Goal: Task Accomplishment & Management: Use online tool/utility

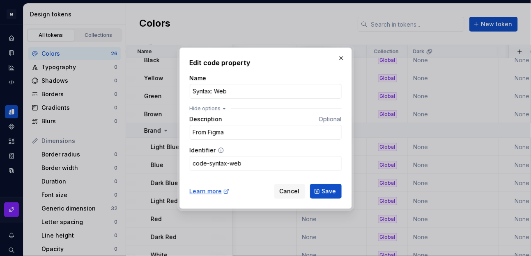
scroll to position [66, 0]
click at [279, 91] on input "Syntax: Web" at bounding box center [266, 91] width 152 height 15
click at [282, 126] on input "From Figma" at bounding box center [266, 132] width 152 height 15
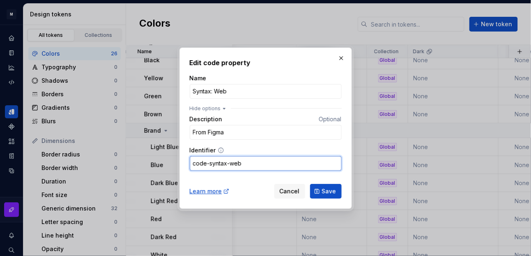
click at [283, 160] on input "code-syntax-web" at bounding box center [266, 163] width 152 height 15
drag, startPoint x: 257, startPoint y: 169, endPoint x: 234, endPoint y: 154, distance: 27.3
click at [187, 164] on div "Edit code property Name Syntax: Web Hide options Description Optional From Figm…" at bounding box center [265, 129] width 172 height 162
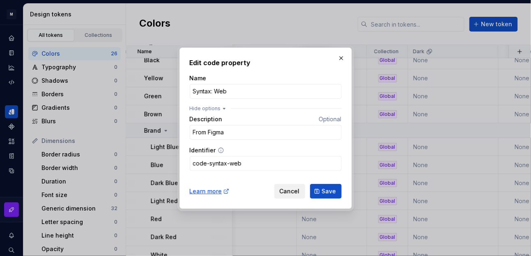
click at [293, 189] on span "Cancel" at bounding box center [289, 192] width 20 height 8
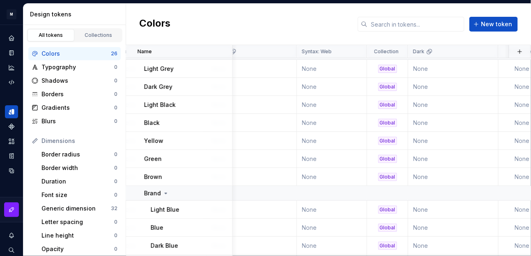
scroll to position [0, 297]
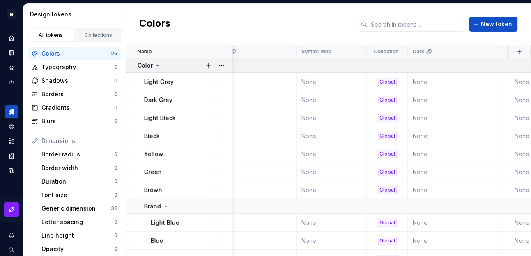
click at [185, 72] on td "Color" at bounding box center [179, 65] width 107 height 15
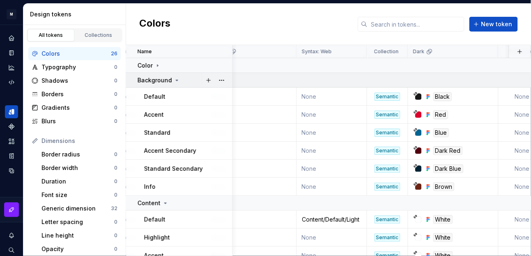
click at [186, 85] on td "Background" at bounding box center [179, 80] width 107 height 15
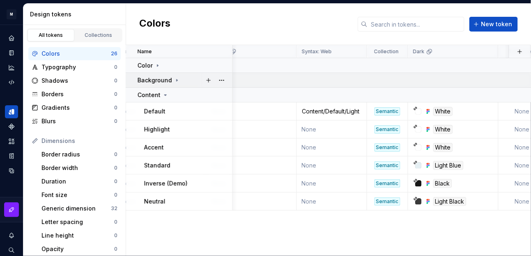
click at [188, 85] on td "Background" at bounding box center [179, 80] width 107 height 15
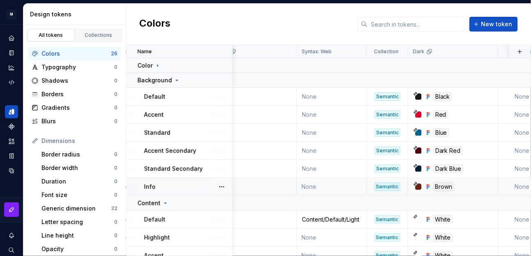
scroll to position [66, 297]
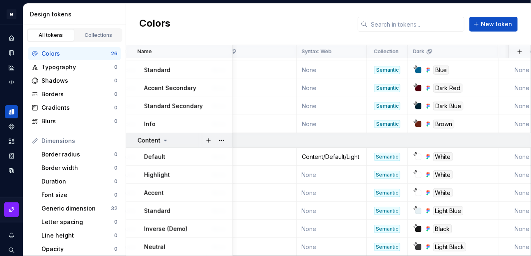
click at [193, 138] on div "Content" at bounding box center [184, 141] width 94 height 8
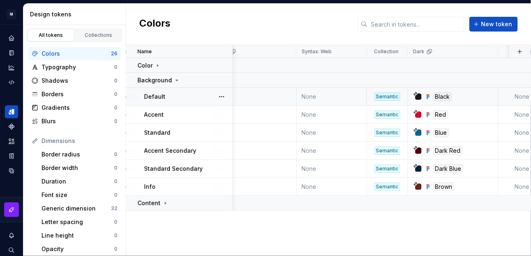
scroll to position [0, 297]
click at [94, 31] on link "Collections" at bounding box center [98, 35] width 47 height 12
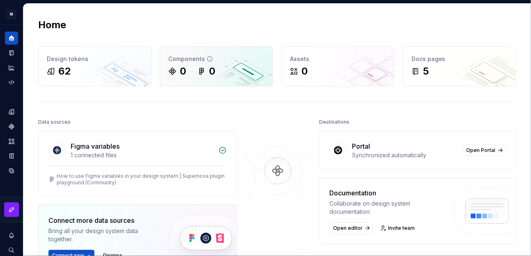
click at [206, 77] on div "0" at bounding box center [206, 71] width 18 height 13
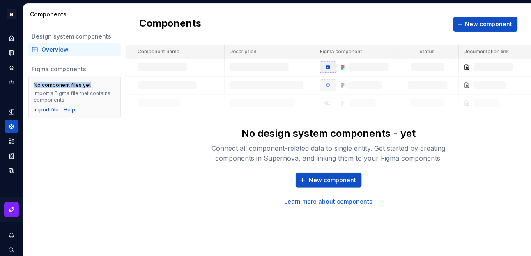
drag, startPoint x: 37, startPoint y: 86, endPoint x: 89, endPoint y: 86, distance: 51.7
click at [89, 86] on div "No component files yet Import a Figma file that contains components." at bounding box center [75, 92] width 82 height 21
drag, startPoint x: 44, startPoint y: 94, endPoint x: 93, endPoint y: 100, distance: 49.2
click at [93, 100] on div "Import a Figma file that contains components." at bounding box center [75, 96] width 82 height 13
click at [79, 142] on div "Design system components Overview Figma components No component files yet Impor…" at bounding box center [74, 140] width 102 height 231
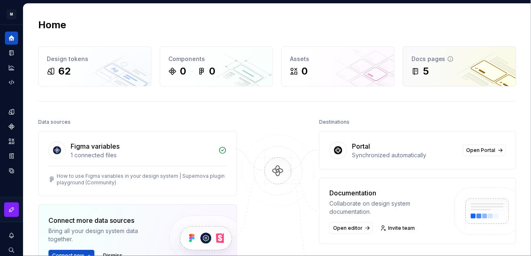
click at [427, 59] on div "Docs pages" at bounding box center [459, 59] width 96 height 8
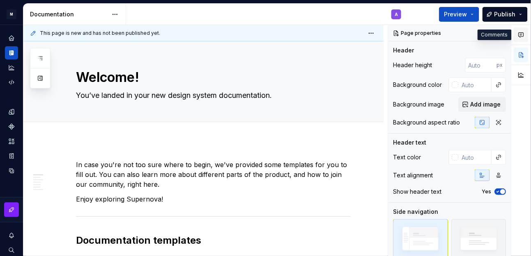
click at [517, 36] on icon "button" at bounding box center [520, 35] width 7 height 7
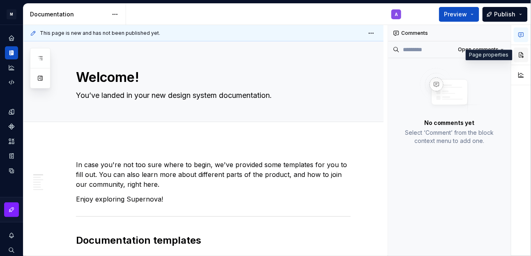
click at [519, 57] on button "button" at bounding box center [520, 55] width 15 height 15
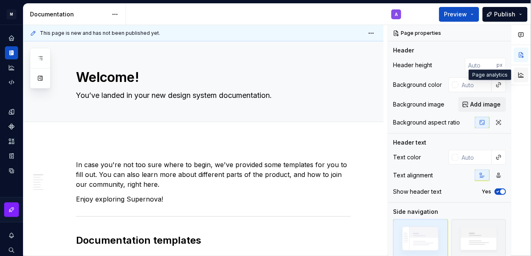
click at [522, 77] on button "button" at bounding box center [520, 75] width 15 height 15
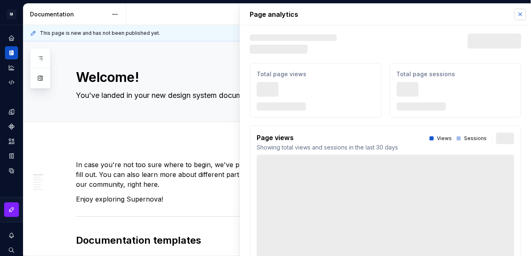
click at [514, 13] on button "button" at bounding box center [519, 14] width 11 height 11
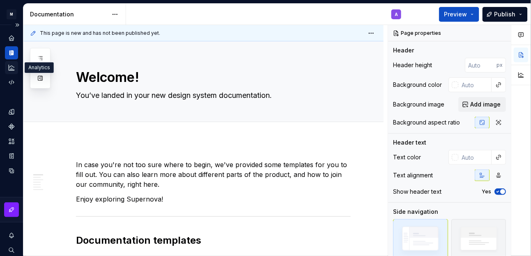
click at [11, 69] on icon "Analytics" at bounding box center [11, 67] width 7 height 7
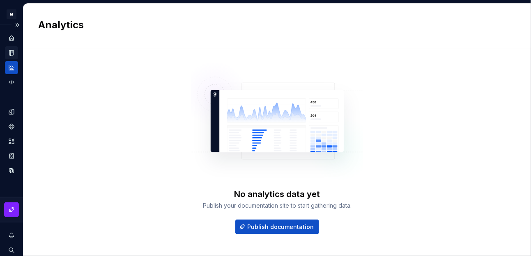
click at [12, 49] on icon "Documentation" at bounding box center [11, 52] width 7 height 7
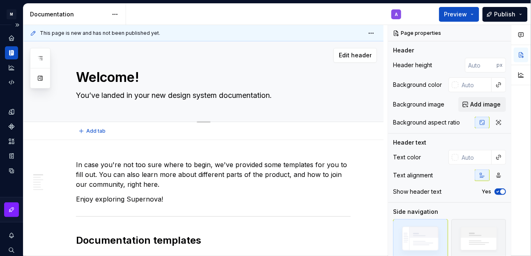
scroll to position [152, 0]
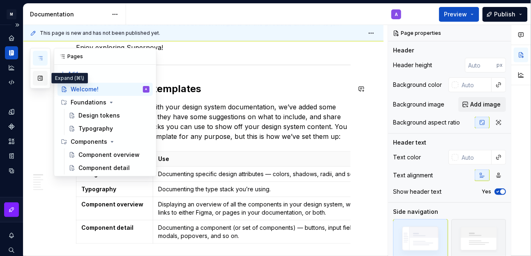
click at [40, 80] on button "button" at bounding box center [40, 78] width 15 height 15
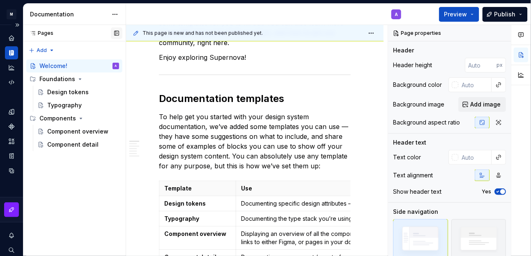
click at [116, 34] on button "button" at bounding box center [116, 32] width 11 height 11
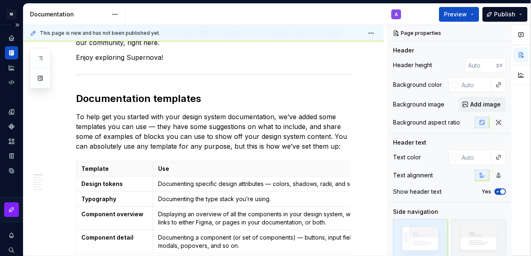
scroll to position [161, 0]
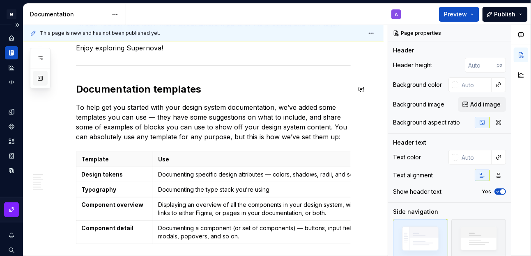
click at [43, 81] on button "button" at bounding box center [40, 78] width 15 height 15
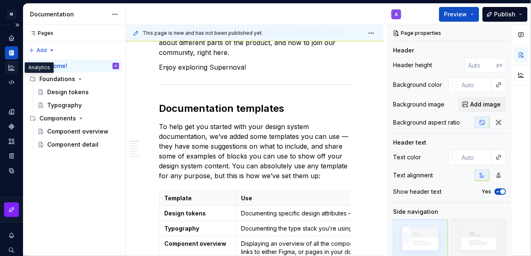
click at [11, 69] on icon "Analytics" at bounding box center [11, 67] width 5 height 5
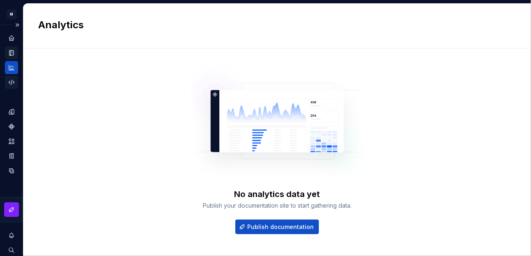
click at [12, 82] on icon "Code automation" at bounding box center [11, 82] width 7 height 7
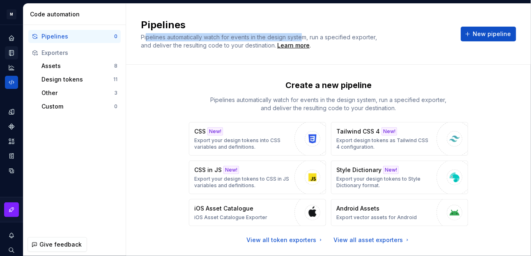
drag, startPoint x: 146, startPoint y: 38, endPoint x: 303, endPoint y: 33, distance: 157.3
click at [303, 33] on div "Pipelines automatically watch for events in the design system, run a specified …" at bounding box center [264, 41] width 246 height 16
click at [185, 34] on span "Pipelines automatically watch for events in the design system, run a specified …" at bounding box center [260, 41] width 238 height 15
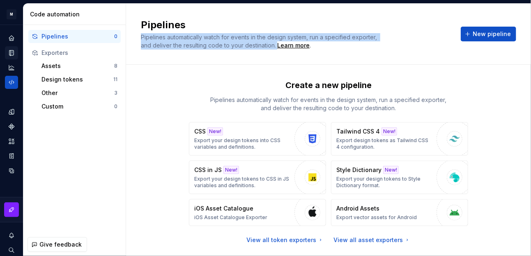
click at [185, 34] on span "Pipelines automatically watch for events in the design system, run a specified …" at bounding box center [260, 41] width 238 height 15
click at [305, 38] on span "Pipelines automatically watch for events in the design system, run a specified …" at bounding box center [260, 41] width 238 height 15
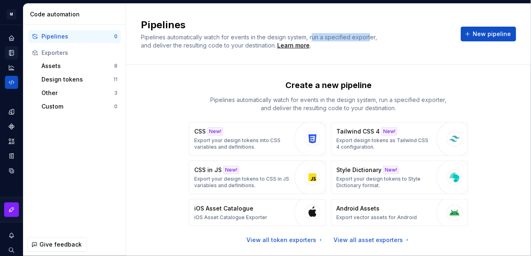
drag, startPoint x: 312, startPoint y: 38, endPoint x: 371, endPoint y: 37, distance: 58.3
click at [371, 37] on span "Pipelines automatically watch for events in the design system, run a specified …" at bounding box center [260, 41] width 238 height 15
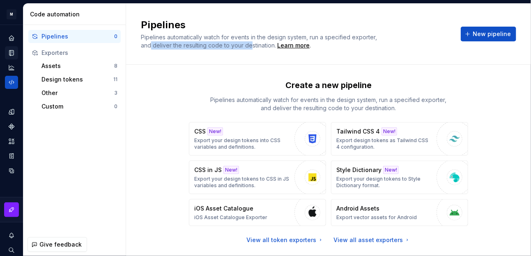
drag, startPoint x: 151, startPoint y: 46, endPoint x: 253, endPoint y: 46, distance: 101.8
click at [253, 46] on span "Pipelines automatically watch for events in the design system, run a specified …" at bounding box center [260, 41] width 238 height 15
click at [209, 69] on div "Create a new pipeline Pipelines automatically watch for events in the design sy…" at bounding box center [328, 170] width 375 height 211
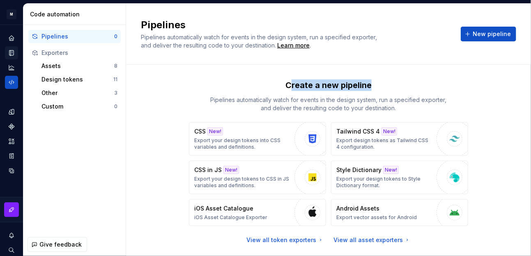
drag, startPoint x: 288, startPoint y: 87, endPoint x: 369, endPoint y: 85, distance: 81.7
click at [369, 85] on div "Create a new pipeline Pipelines automatically watch for events in the design sy…" at bounding box center [328, 96] width 279 height 33
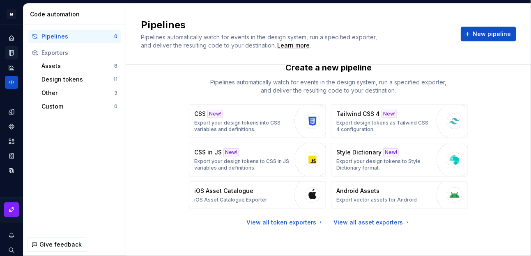
click at [156, 155] on div "Create a new pipeline Pipelines automatically watch for events in the design sy…" at bounding box center [328, 144] width 375 height 165
click at [309, 219] on div "View all token exporters" at bounding box center [285, 223] width 77 height 8
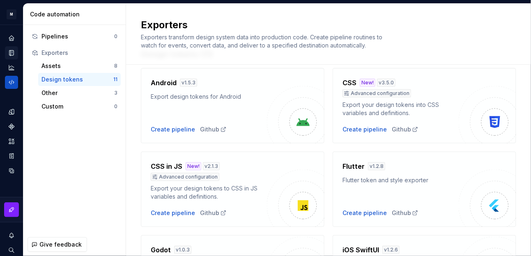
scroll to position [34, 0]
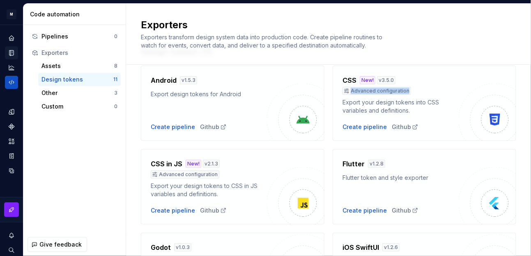
drag, startPoint x: 343, startPoint y: 91, endPoint x: 405, endPoint y: 94, distance: 62.1
click at [405, 94] on div "CSS New! v 3.5.0 Advanced configuration Export your design tokens into CSS vari…" at bounding box center [400, 95] width 116 height 39
drag, startPoint x: 158, startPoint y: 96, endPoint x: 238, endPoint y: 96, distance: 80.4
click at [238, 96] on div "Export design tokens for Android" at bounding box center [209, 94] width 116 height 8
click at [201, 94] on div "Export design tokens for Android" at bounding box center [209, 94] width 116 height 8
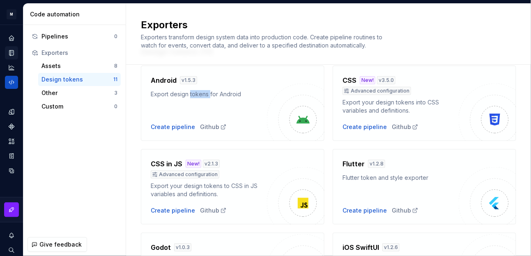
click at [201, 94] on div "Export design tokens for Android" at bounding box center [209, 94] width 116 height 8
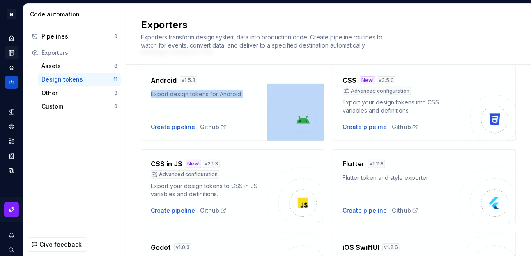
click at [201, 94] on div "Export design tokens for Android" at bounding box center [209, 94] width 116 height 8
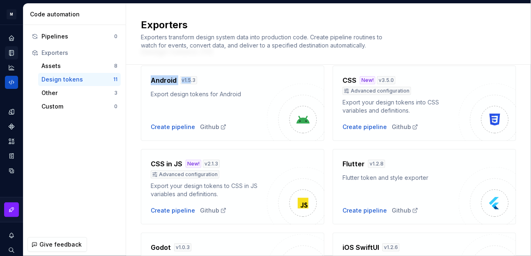
drag, startPoint x: 150, startPoint y: 82, endPoint x: 188, endPoint y: 82, distance: 38.6
click at [188, 82] on div "Android v 1.5.3 Export design tokens for Android Create pipeline Github" at bounding box center [232, 104] width 183 height 76
click at [188, 82] on div "v 1.5.3" at bounding box center [188, 80] width 17 height 8
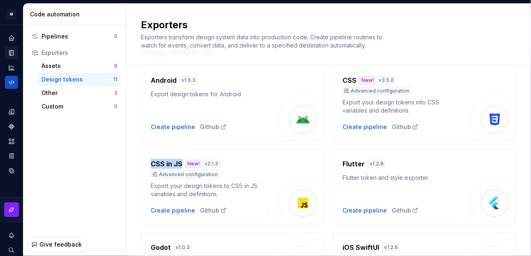
drag, startPoint x: 151, startPoint y: 160, endPoint x: 180, endPoint y: 160, distance: 29.5
click at [180, 160] on h4 "CSS in JS" at bounding box center [167, 164] width 32 height 10
drag, startPoint x: 206, startPoint y: 163, endPoint x: 220, endPoint y: 163, distance: 13.5
click at [220, 163] on div "CSS in JS New! v 2.1.3" at bounding box center [209, 164] width 116 height 10
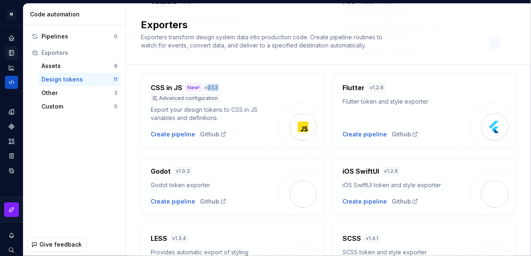
scroll to position [186, 0]
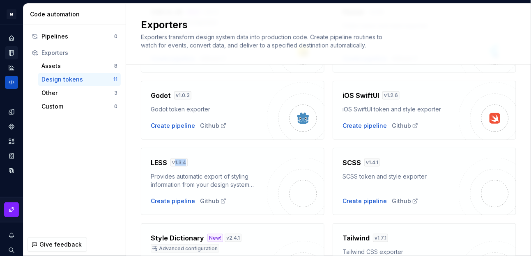
drag, startPoint x: 173, startPoint y: 160, endPoint x: 197, endPoint y: 160, distance: 23.4
click at [197, 160] on div "LESS v 1.3.4" at bounding box center [209, 163] width 116 height 10
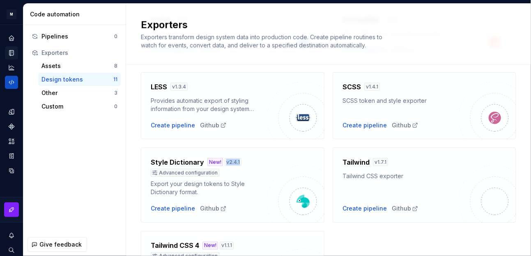
drag, startPoint x: 224, startPoint y: 162, endPoint x: 238, endPoint y: 162, distance: 14.0
click at [238, 162] on div "v 2.4.1" at bounding box center [232, 162] width 17 height 8
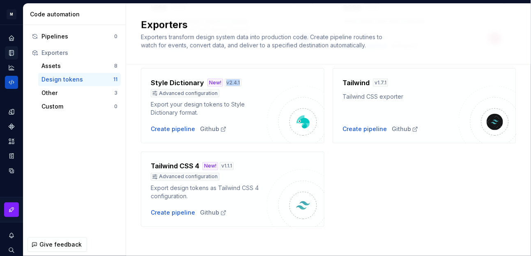
scroll to position [343, 0]
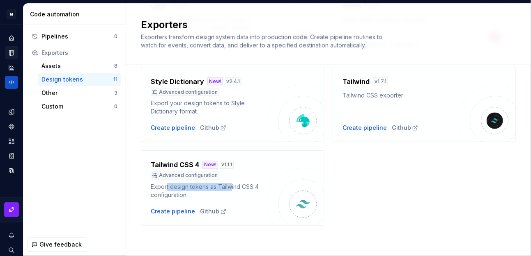
drag, startPoint x: 202, startPoint y: 188, endPoint x: 231, endPoint y: 188, distance: 28.7
click at [231, 188] on div "Export design tokens as Tailwind CSS 4 configuration." at bounding box center [209, 191] width 116 height 16
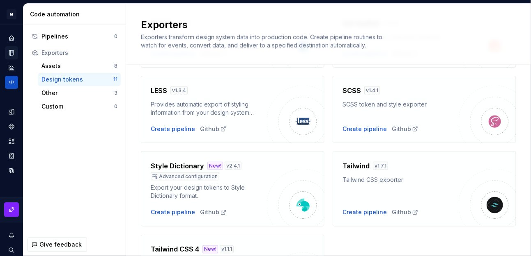
scroll to position [270, 0]
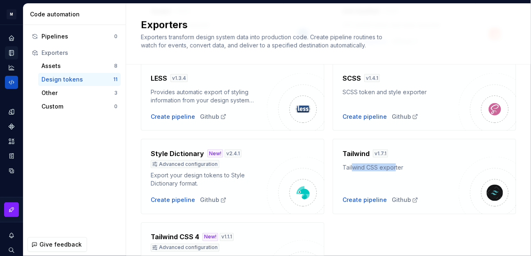
drag, startPoint x: 348, startPoint y: 166, endPoint x: 390, endPoint y: 167, distance: 42.7
click at [390, 167] on div "Tailwind CSS exporter" at bounding box center [400, 168] width 116 height 8
click at [382, 167] on div "Tailwind CSS exporter" at bounding box center [400, 168] width 116 height 8
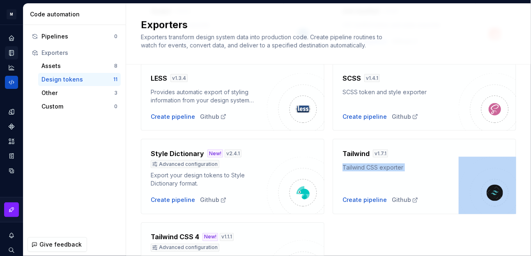
click at [382, 167] on div "Tailwind CSS exporter" at bounding box center [400, 168] width 116 height 8
click at [413, 200] on icon at bounding box center [415, 201] width 5 height 5
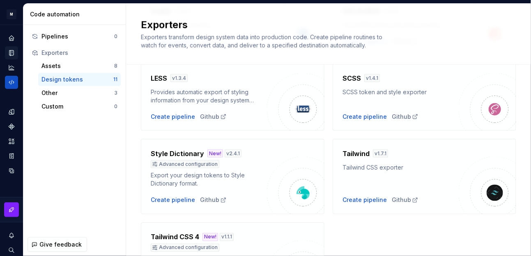
click at [516, 148] on div "Design tokens (11) Android v 1.5.3 Export design tokens for Android Create pipe…" at bounding box center [328, 61] width 405 height 535
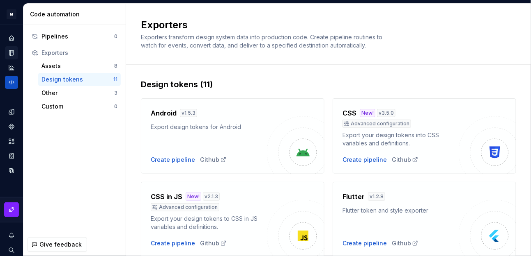
scroll to position [5, 0]
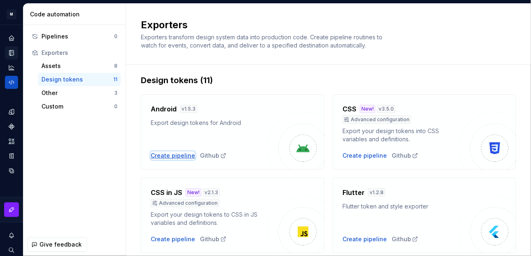
click at [180, 153] on div "Create pipeline" at bounding box center [173, 156] width 44 height 8
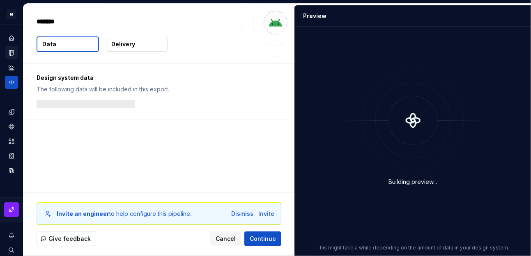
type textarea "*"
click at [225, 242] on span "Cancel" at bounding box center [225, 239] width 20 height 8
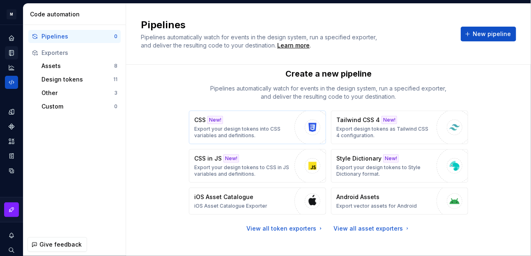
scroll to position [18, 0]
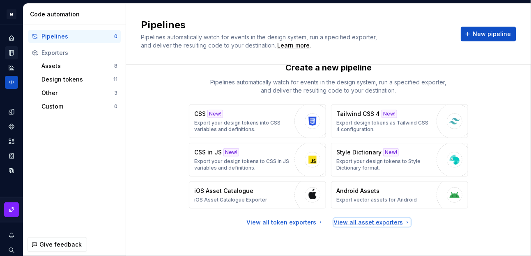
click at [375, 222] on div "View all asset exporters" at bounding box center [372, 223] width 77 height 8
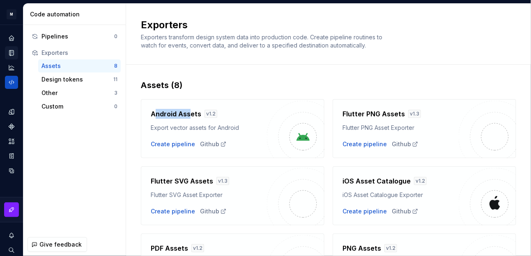
drag, startPoint x: 154, startPoint y: 116, endPoint x: 188, endPoint y: 115, distance: 34.1
click at [188, 115] on h4 "Android Assets" at bounding box center [176, 114] width 50 height 10
click at [177, 126] on div "Export vector assets for Android" at bounding box center [209, 128] width 116 height 8
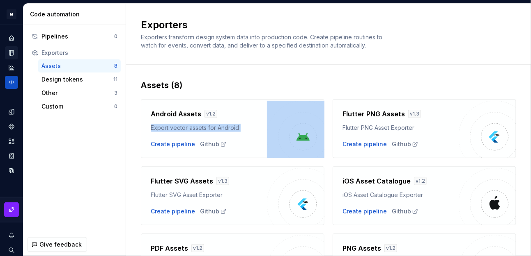
click at [177, 126] on div "Export vector assets for Android" at bounding box center [209, 128] width 116 height 8
click at [211, 129] on div "Export vector assets for Android" at bounding box center [209, 128] width 116 height 8
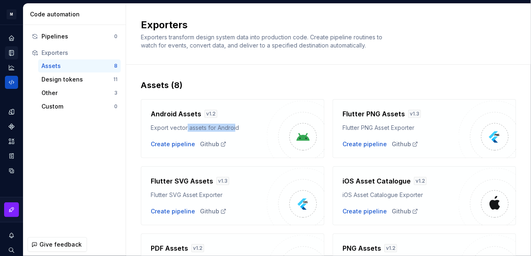
drag, startPoint x: 188, startPoint y: 129, endPoint x: 234, endPoint y: 129, distance: 46.8
click at [234, 129] on div "Export vector assets for Android" at bounding box center [209, 128] width 116 height 8
click at [329, 94] on div "Android Assets v 1.2 Export vector assets for Android Create pipeline Github Fl…" at bounding box center [328, 225] width 375 height 269
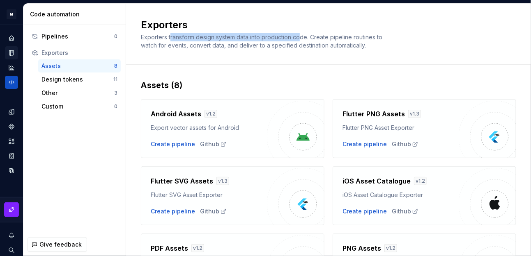
drag, startPoint x: 171, startPoint y: 37, endPoint x: 301, endPoint y: 38, distance: 130.5
click at [301, 38] on span "Exporters transform design system data into production code. Create pipeline ro…" at bounding box center [262, 41] width 243 height 15
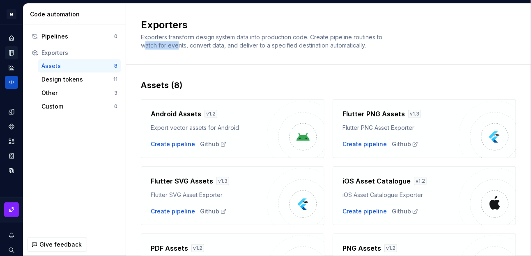
drag, startPoint x: 145, startPoint y: 47, endPoint x: 183, endPoint y: 46, distance: 37.4
click at [180, 46] on span "Exporters transform design system data into production code. Create pipeline ro…" at bounding box center [262, 41] width 243 height 15
drag, startPoint x: 195, startPoint y: 46, endPoint x: 213, endPoint y: 46, distance: 18.5
click at [213, 46] on span "Exporters transform design system data into production code. Create pipeline ro…" at bounding box center [262, 41] width 243 height 15
drag, startPoint x: 265, startPoint y: 46, endPoint x: 341, endPoint y: 46, distance: 75.5
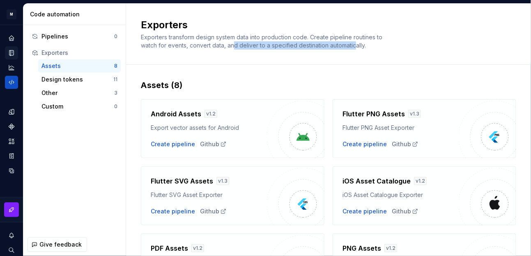
click at [355, 46] on span "Exporters transform design system data into production code. Create pipeline ro…" at bounding box center [262, 41] width 243 height 15
click at [315, 43] on span "Exporters transform design system data into production code. Create pipeline ro…" at bounding box center [262, 41] width 243 height 15
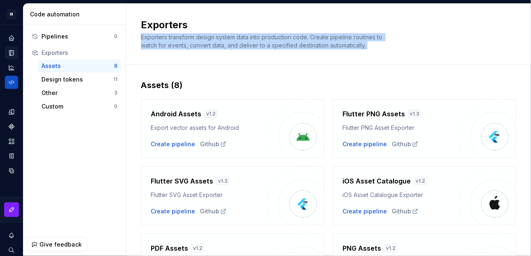
click at [315, 43] on span "Exporters transform design system data into production code. Create pipeline ro…" at bounding box center [262, 41] width 243 height 15
click at [87, 77] on div "Design tokens" at bounding box center [77, 80] width 72 height 8
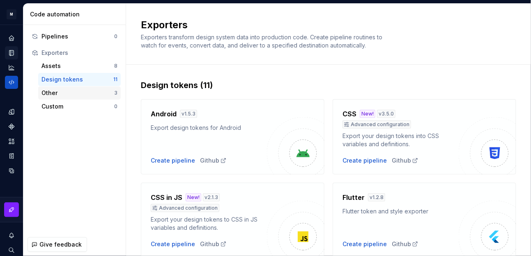
click at [89, 96] on div "Other" at bounding box center [77, 93] width 73 height 8
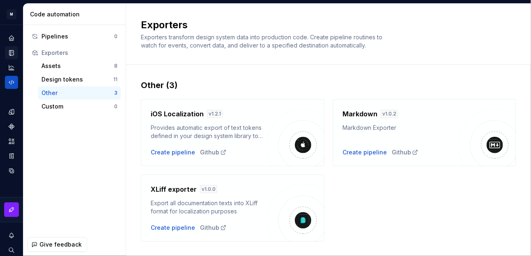
click at [89, 96] on div "Other" at bounding box center [77, 93] width 73 height 8
drag, startPoint x: 158, startPoint y: 193, endPoint x: 186, endPoint y: 189, distance: 28.6
click at [186, 189] on h4 "XLiff exporter" at bounding box center [174, 190] width 46 height 10
click at [167, 189] on h4 "XLiff exporter" at bounding box center [174, 190] width 46 height 10
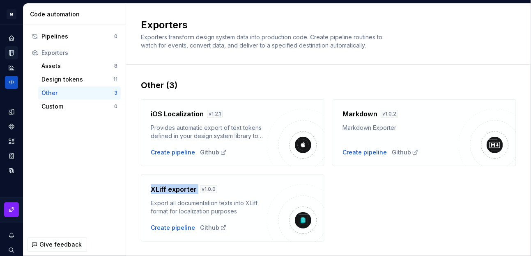
click at [167, 189] on h4 "XLiff exporter" at bounding box center [174, 190] width 46 height 10
click at [398, 215] on div "iOS Localization v 1.2.1 Provides automatic export of text tokens defined in yo…" at bounding box center [328, 166] width 375 height 151
click at [353, 115] on h4 "Markdown" at bounding box center [359, 114] width 35 height 10
click at [373, 195] on div "iOS Localization v 1.2.1 Provides automatic export of text tokens defined in yo…" at bounding box center [328, 166] width 375 height 151
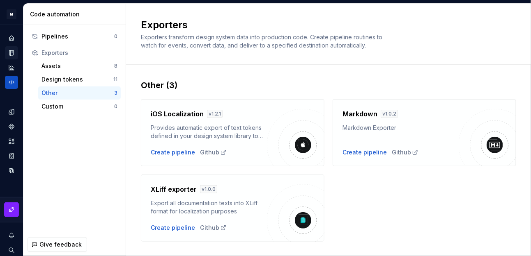
click at [364, 128] on div "Markdown Exporter" at bounding box center [400, 128] width 116 height 8
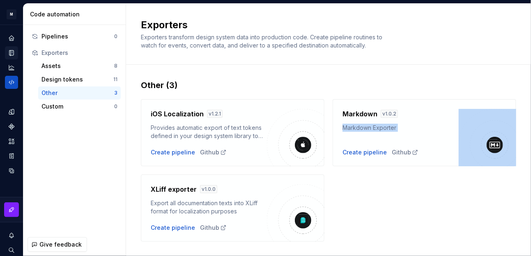
click at [364, 128] on div "Markdown Exporter" at bounding box center [400, 128] width 116 height 8
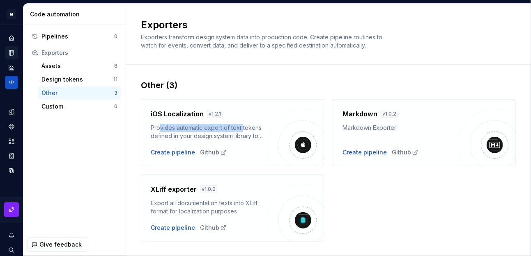
drag, startPoint x: 204, startPoint y: 129, endPoint x: 241, endPoint y: 129, distance: 36.9
click at [241, 129] on div "Provides automatic export of text tokens defined in your design system library …" at bounding box center [209, 132] width 116 height 16
click at [217, 128] on div "Provides automatic export of text tokens defined in your design system library …" at bounding box center [209, 132] width 116 height 16
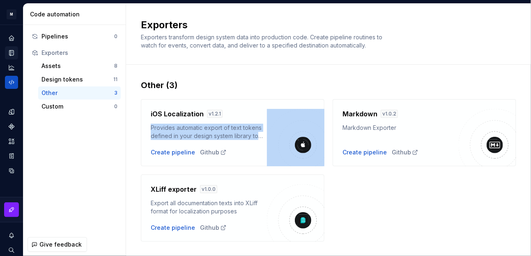
click at [217, 128] on div "Provides automatic export of text tokens defined in your design system library …" at bounding box center [209, 132] width 116 height 16
click at [188, 133] on div "Provides automatic export of text tokens defined in your design system library …" at bounding box center [209, 132] width 116 height 16
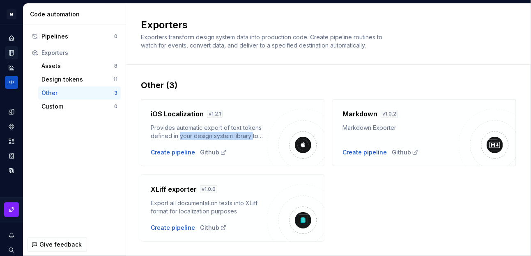
drag, startPoint x: 180, startPoint y: 134, endPoint x: 253, endPoint y: 135, distance: 72.6
click at [253, 135] on div "Provides automatic export of text tokens defined in your design system library …" at bounding box center [209, 132] width 116 height 16
click at [224, 135] on div "Provides automatic export of text tokens defined in your design system library …" at bounding box center [209, 132] width 116 height 16
click at [220, 152] on icon at bounding box center [223, 152] width 7 height 7
click at [74, 105] on div "Custom" at bounding box center [77, 107] width 73 height 8
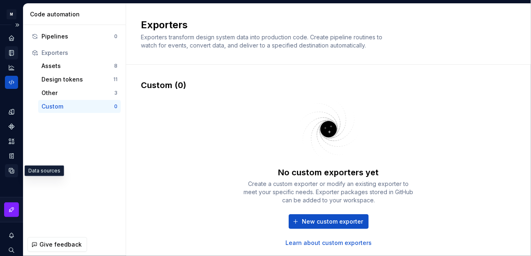
click at [13, 172] on icon "Data sources" at bounding box center [11, 170] width 7 height 7
